Goal: Task Accomplishment & Management: Use online tool/utility

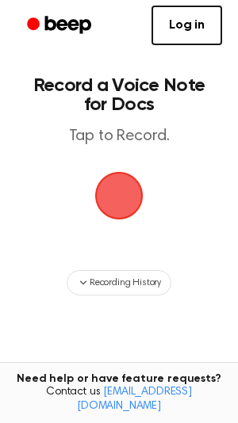
click at [130, 217] on span "button" at bounding box center [118, 195] width 89 height 89
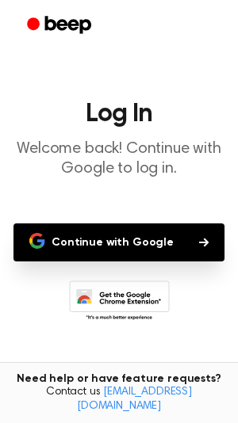
click at [96, 227] on button "Continue with Google" at bounding box center [118, 242] width 211 height 38
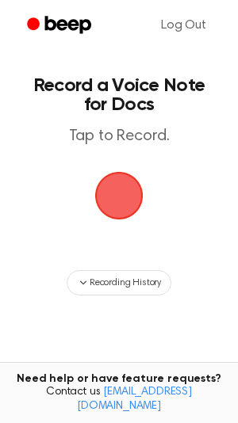
click at [129, 170] on span "button" at bounding box center [120, 196] width 52 height 52
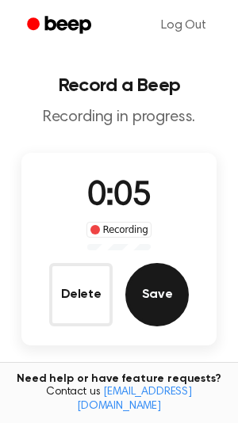
click at [164, 293] on button "Save" at bounding box center [156, 294] width 63 height 63
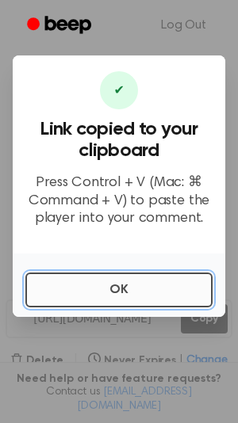
click at [169, 296] on button "OK" at bounding box center [118, 290] width 187 height 35
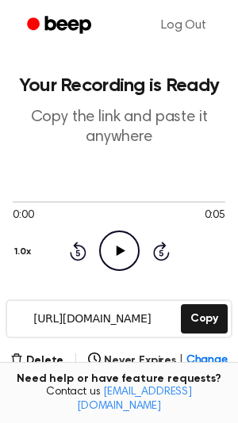
click at [130, 254] on icon "Play Audio" at bounding box center [119, 251] width 40 height 40
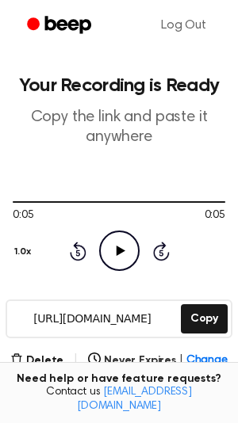
click at [124, 254] on icon "Play Audio" at bounding box center [119, 251] width 40 height 40
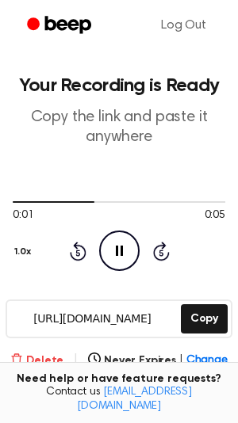
click at [48, 361] on button "Delete" at bounding box center [36, 361] width 53 height 17
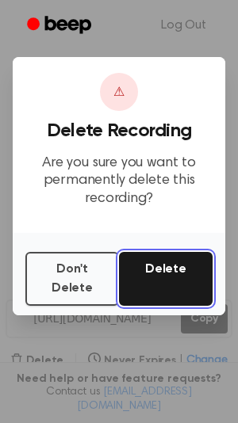
click at [151, 269] on button "Delete" at bounding box center [166, 279] width 94 height 54
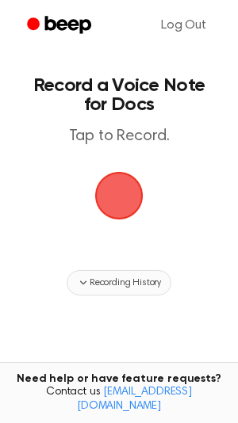
scroll to position [46, 0]
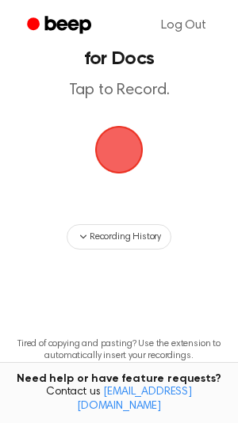
click at [141, 132] on span "button" at bounding box center [119, 150] width 44 height 44
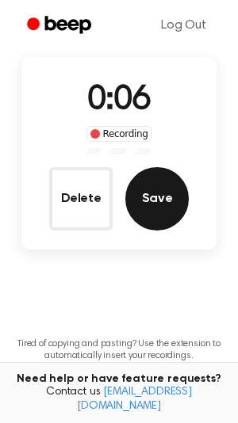
click at [155, 186] on button "Save" at bounding box center [156, 198] width 63 height 63
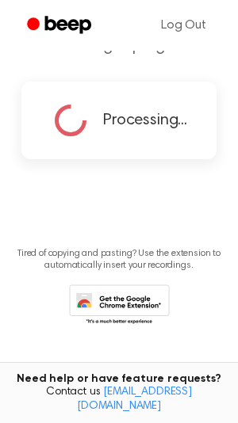
scroll to position [0, 0]
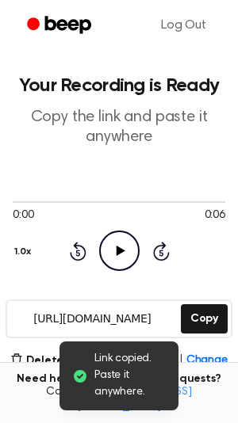
click at [124, 259] on icon "Play Audio" at bounding box center [119, 251] width 40 height 40
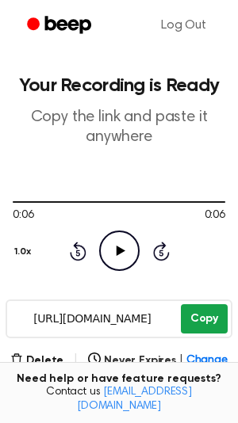
click at [222, 328] on button "Copy" at bounding box center [204, 318] width 47 height 29
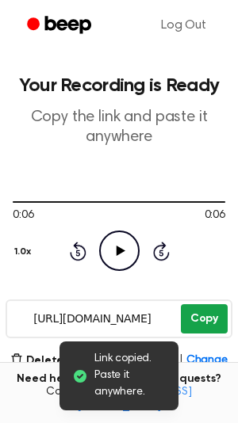
click at [211, 305] on button "Copy" at bounding box center [204, 318] width 47 height 29
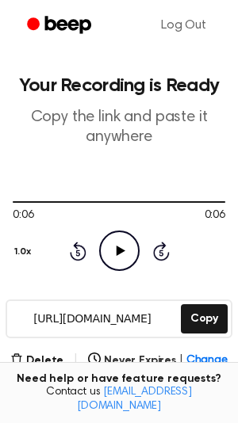
click at [34, 349] on main "Your Recording is Ready Copy the link and paste it anywhere 0:06 0:06 1.0x Rewi…" at bounding box center [119, 363] width 238 height 726
click at [53, 346] on main "Your Recording is Ready Copy the link and paste it anywhere 0:06 0:06 1.0x Rewi…" at bounding box center [119, 363] width 238 height 726
click at [53, 360] on button "Delete" at bounding box center [36, 361] width 53 height 17
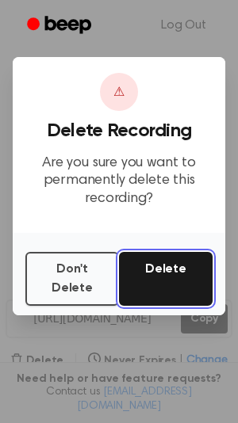
click at [198, 265] on button "Delete" at bounding box center [166, 279] width 94 height 54
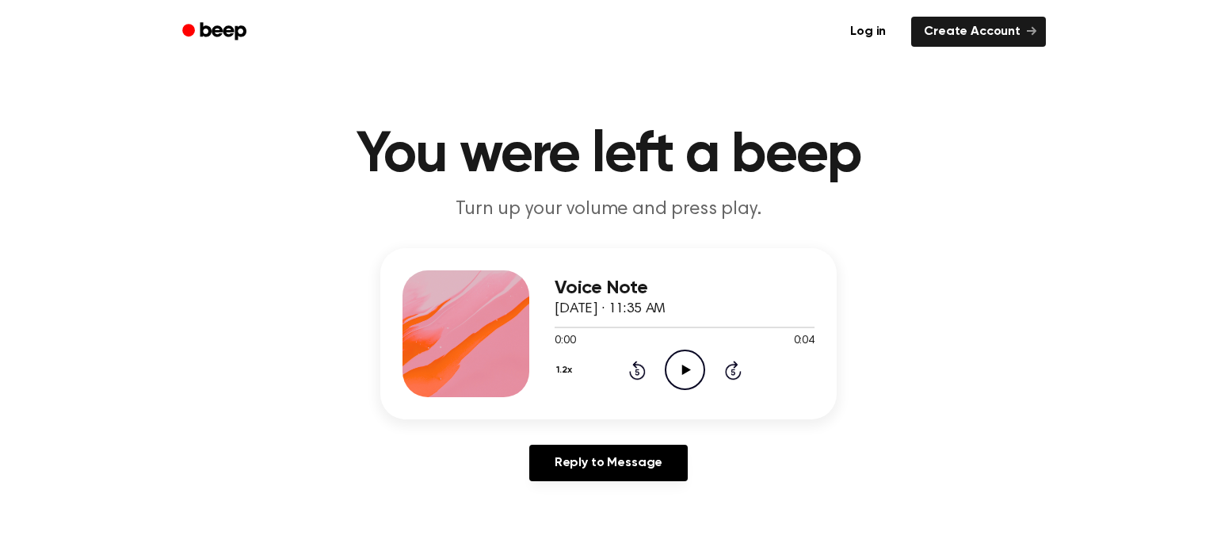
click at [681, 365] on icon at bounding box center [685, 370] width 9 height 10
click at [678, 360] on icon "Play Audio" at bounding box center [685, 369] width 40 height 40
click at [680, 360] on icon "Play Audio" at bounding box center [685, 369] width 40 height 40
click at [676, 361] on icon "Pause Audio" at bounding box center [685, 369] width 40 height 40
click at [676, 361] on icon "Play Audio" at bounding box center [685, 369] width 40 height 40
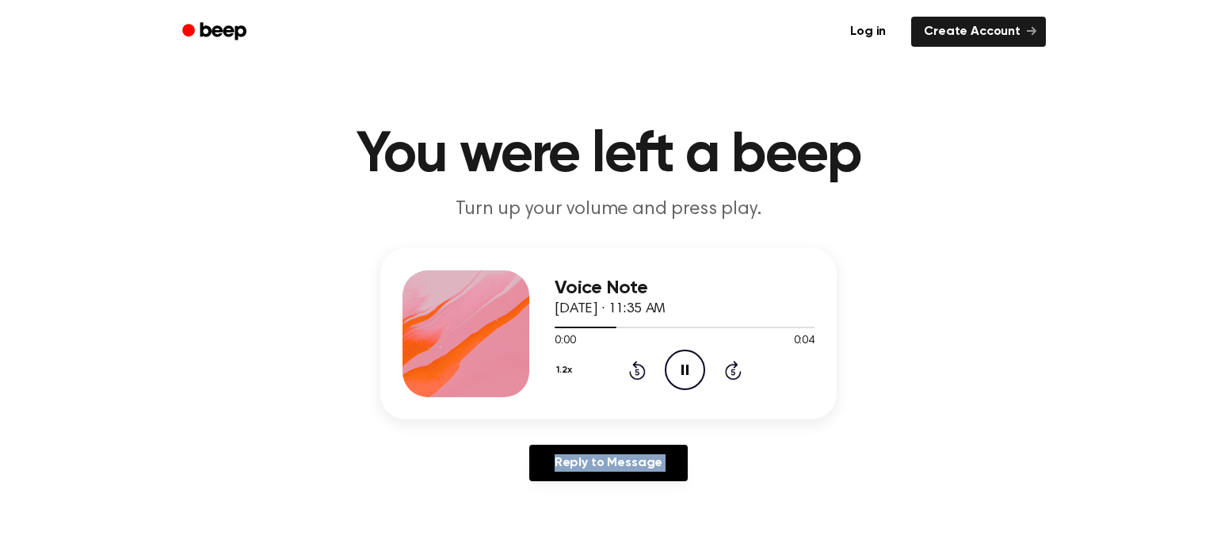
click at [676, 361] on icon "Pause Audio" at bounding box center [685, 369] width 40 height 40
click at [676, 361] on icon "Play Audio" at bounding box center [685, 369] width 40 height 40
click at [676, 361] on icon "Pause Audio" at bounding box center [685, 369] width 40 height 40
click at [676, 361] on icon "Play Audio" at bounding box center [685, 369] width 40 height 40
click at [677, 358] on icon "Play Audio" at bounding box center [685, 369] width 40 height 40
